Goal: Task Accomplishment & Management: Manage account settings

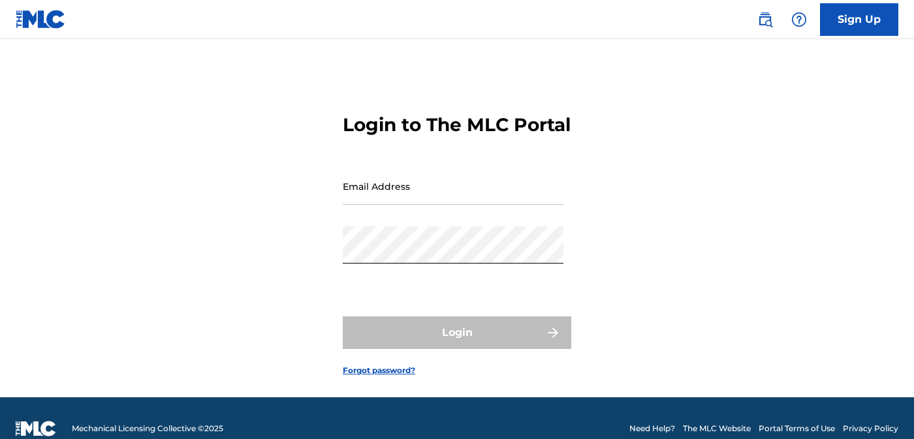
click at [400, 205] on input "Email Address" at bounding box center [453, 186] width 221 height 37
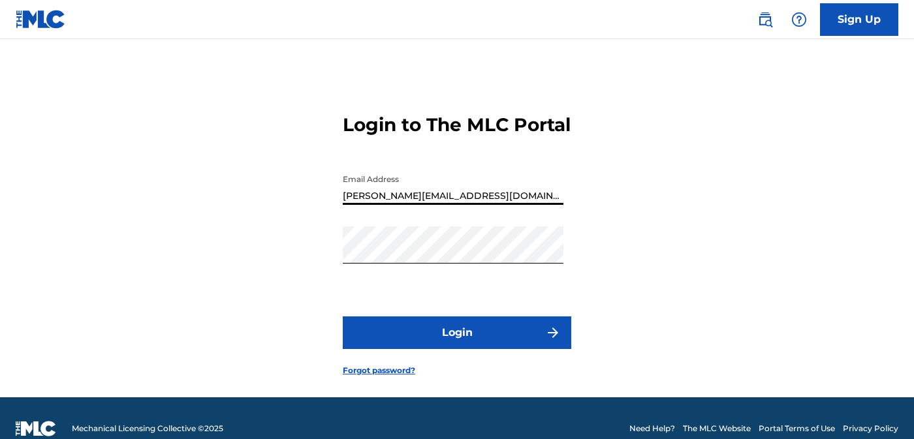
type input "[PERSON_NAME][EMAIL_ADDRESS][DOMAIN_NAME]"
click at [580, 166] on div "Login to The MLC Portal Email Address [PERSON_NAME][EMAIL_ADDRESS][DOMAIN_NAME]…" at bounding box center [457, 235] width 914 height 326
click at [492, 349] on button "Login" at bounding box center [457, 333] width 228 height 33
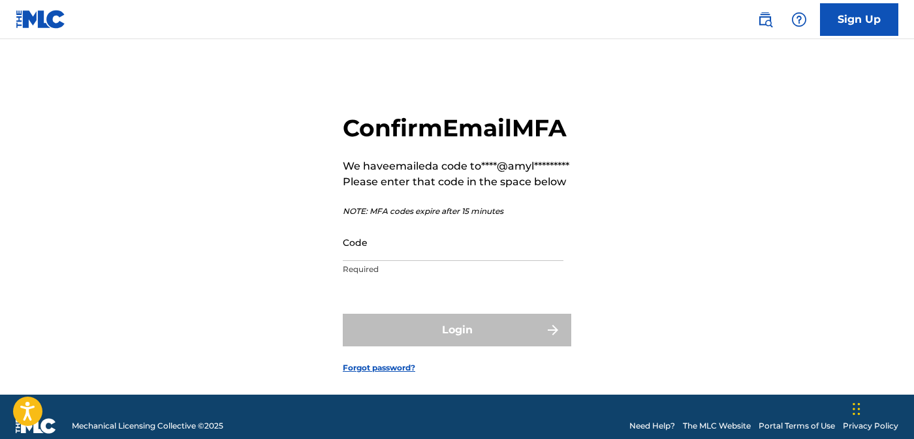
click at [375, 261] on input "Code" at bounding box center [453, 242] width 221 height 37
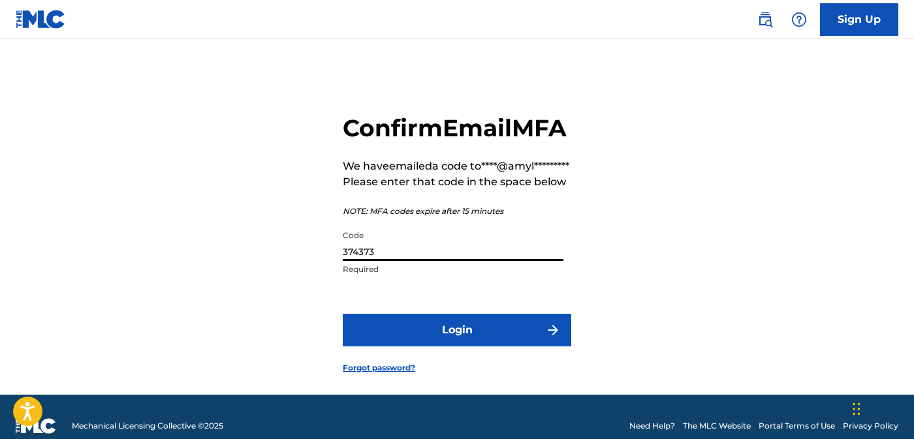
type input "374373"
click at [441, 347] on button "Login" at bounding box center [457, 330] width 228 height 33
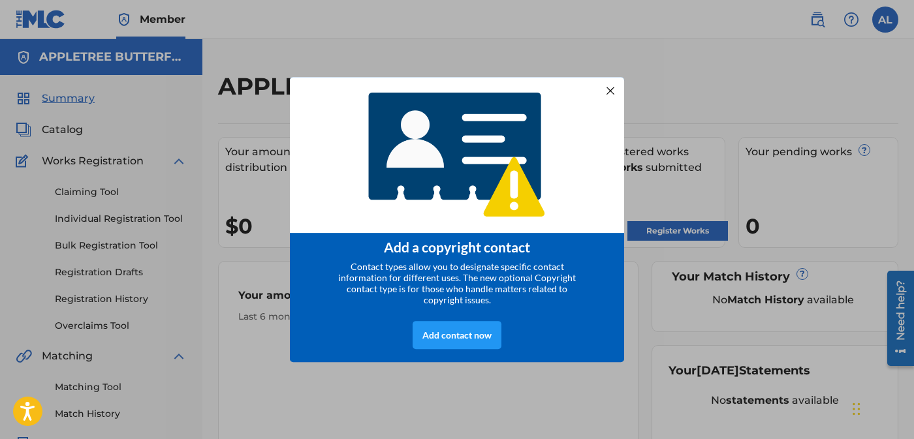
click at [610, 89] on div at bounding box center [610, 90] width 17 height 17
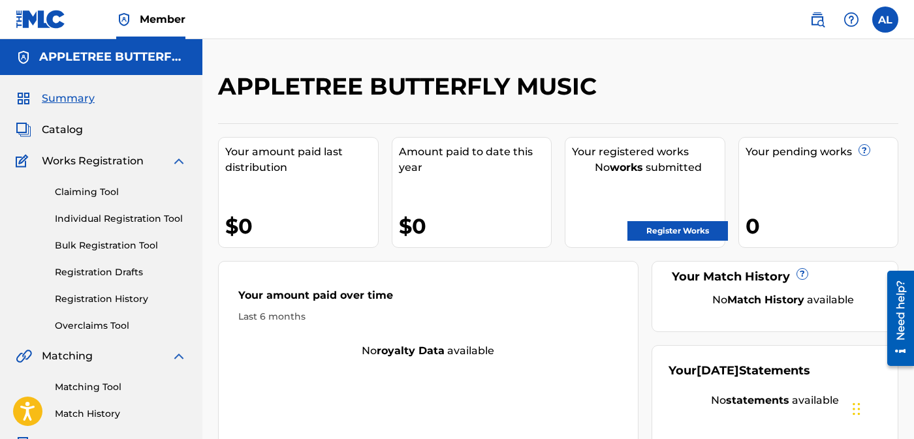
click at [435, 234] on div "$0" at bounding box center [475, 225] width 153 height 29
click at [884, 12] on label at bounding box center [885, 20] width 26 height 26
click at [885, 20] on input "AL [PERSON_NAME] Penchansky [EMAIL_ADDRESS][DOMAIN_NAME] Notification Preferenc…" at bounding box center [885, 20] width 0 height 0
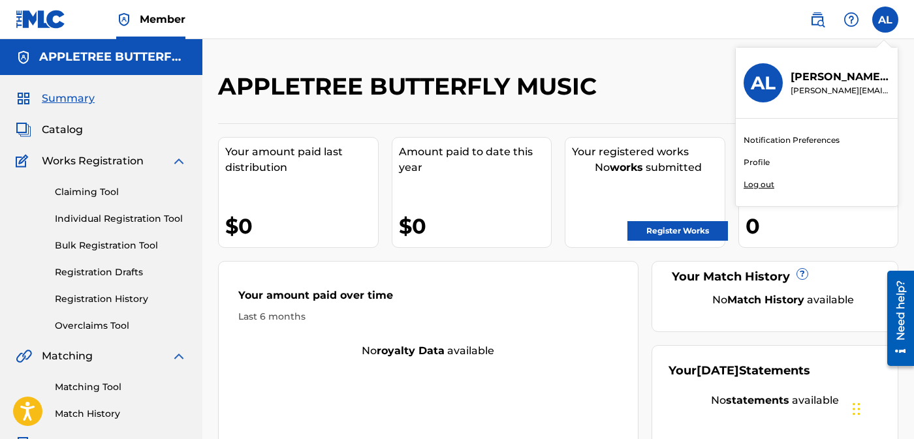
click at [760, 160] on link "Profile" at bounding box center [756, 163] width 26 height 12
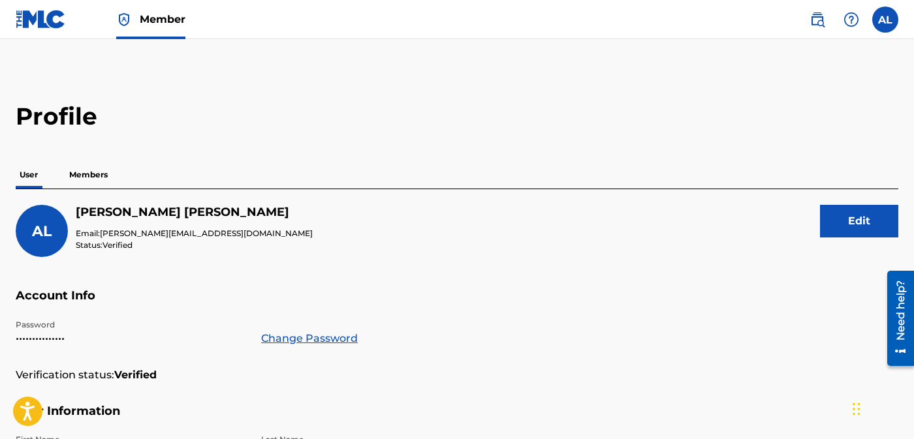
click at [92, 174] on p "Members" at bounding box center [88, 174] width 46 height 27
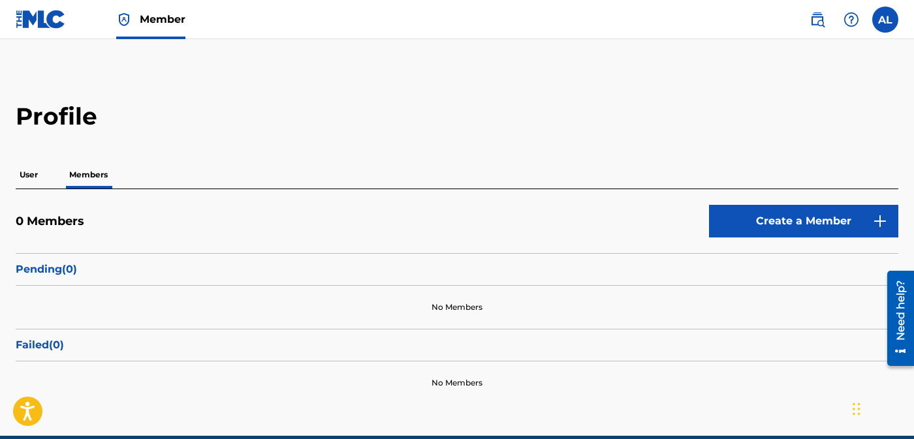
click at [27, 173] on p "User" at bounding box center [29, 174] width 26 height 27
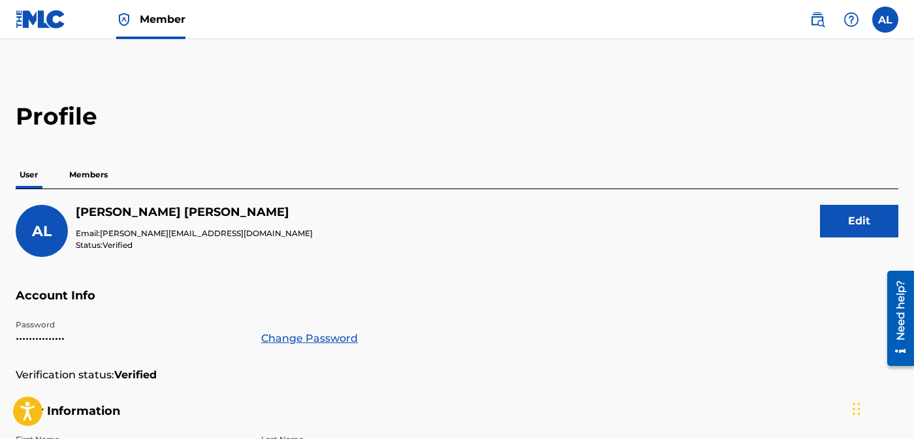
click at [889, 9] on label at bounding box center [885, 20] width 26 height 26
click at [885, 20] on input "AL [PERSON_NAME] Penchansky [EMAIL_ADDRESS][DOMAIN_NAME] Notification Preferenc…" at bounding box center [885, 20] width 0 height 0
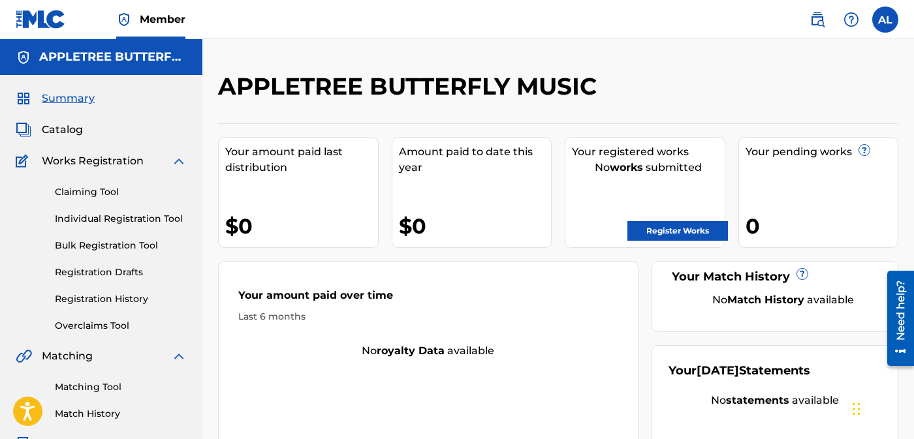
click at [666, 234] on link "Register Works" at bounding box center [677, 231] width 101 height 20
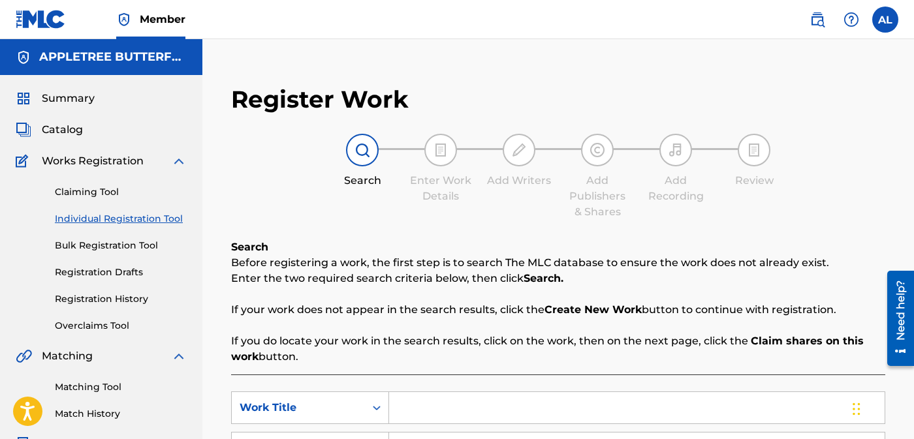
click at [849, 19] on img at bounding box center [851, 20] width 16 height 16
click at [821, 18] on img at bounding box center [817, 20] width 16 height 16
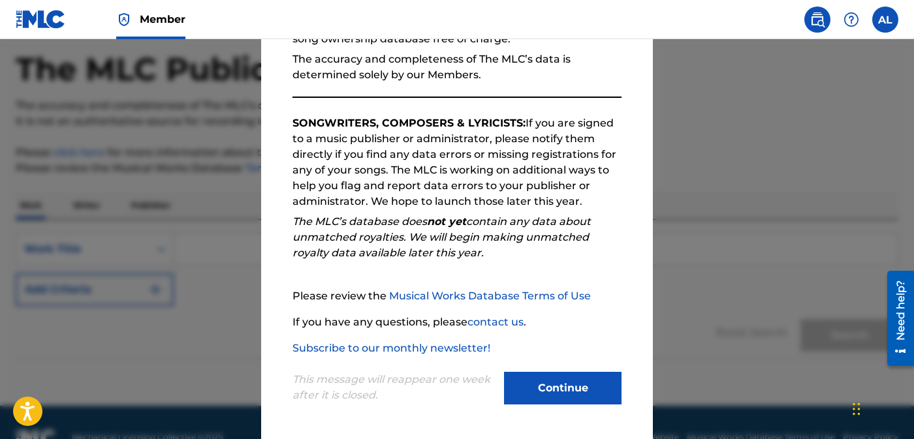
scroll to position [55, 0]
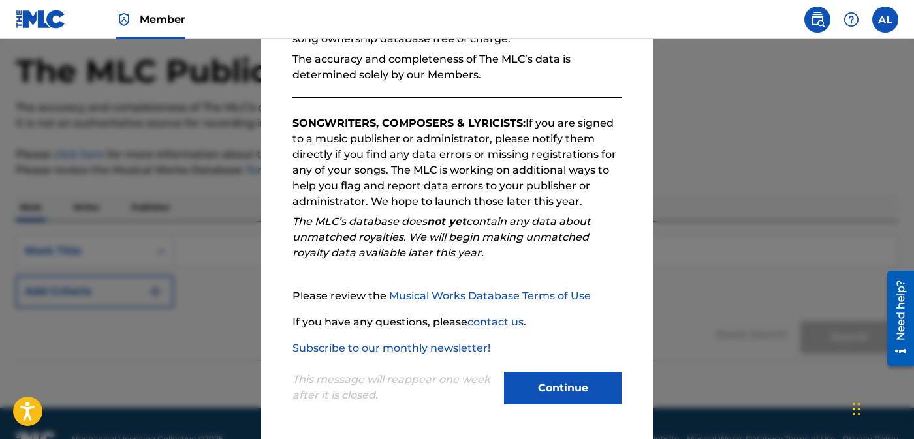
click at [575, 386] on button "Continue" at bounding box center [562, 388] width 117 height 33
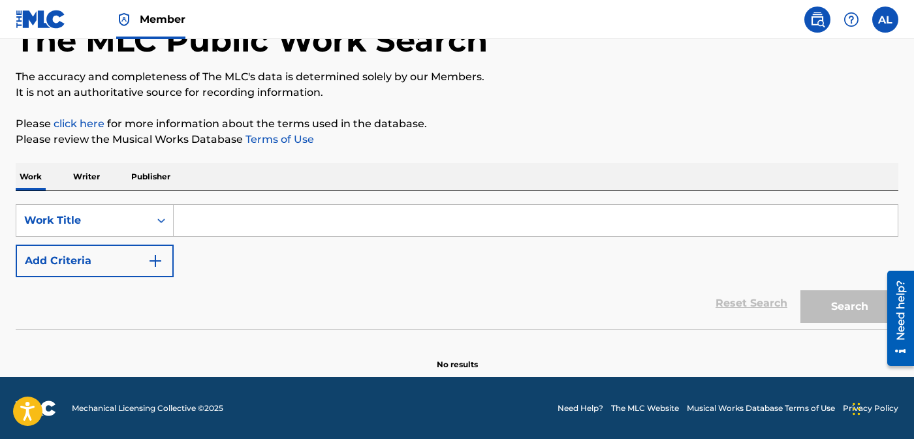
scroll to position [78, 0]
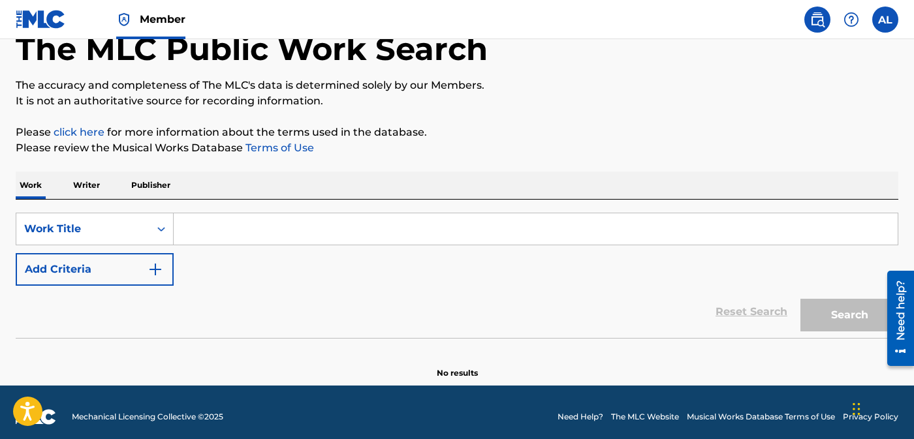
click at [89, 184] on p "Writer" at bounding box center [86, 185] width 35 height 27
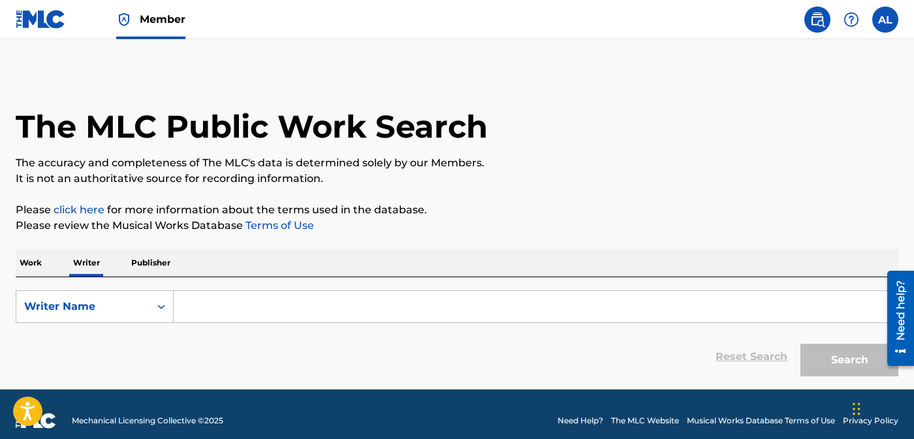
click at [143, 266] on p "Publisher" at bounding box center [150, 262] width 47 height 27
click at [37, 262] on p "Work" at bounding box center [31, 262] width 30 height 27
